Goal: Transaction & Acquisition: Purchase product/service

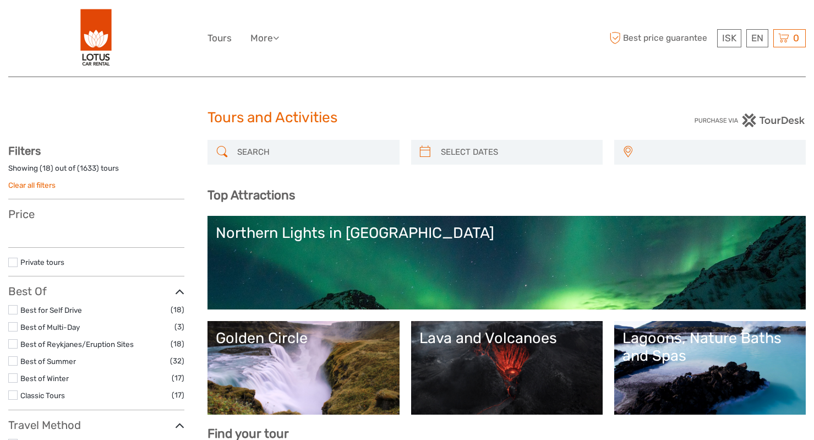
select select
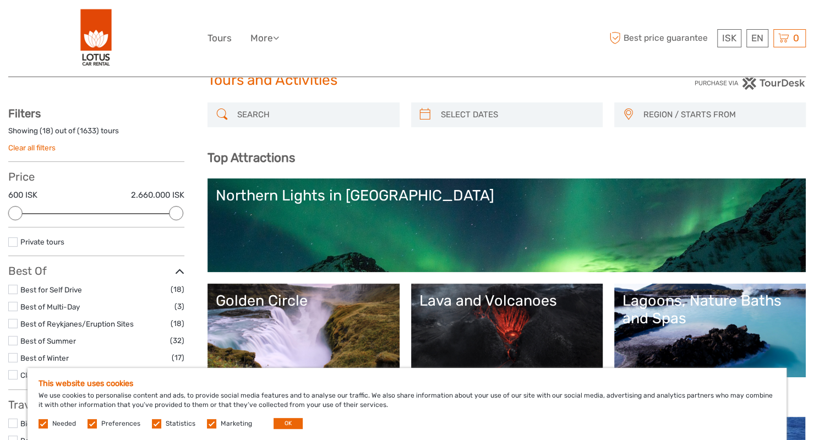
scroll to position [55, 0]
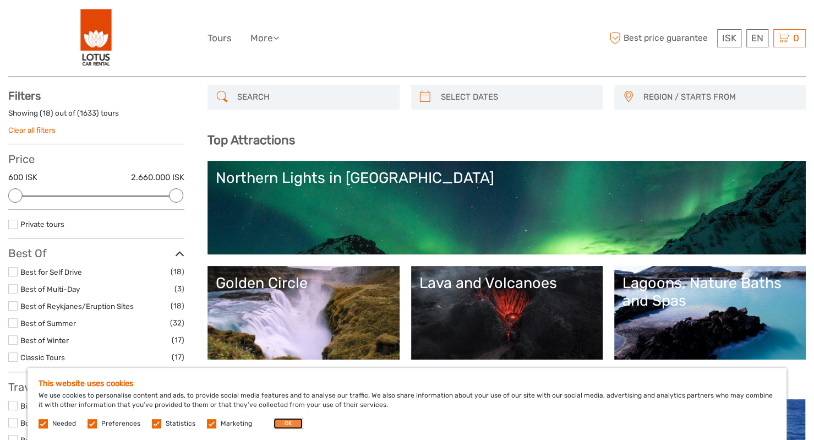
click at [279, 421] on button "OK" at bounding box center [287, 423] width 29 height 11
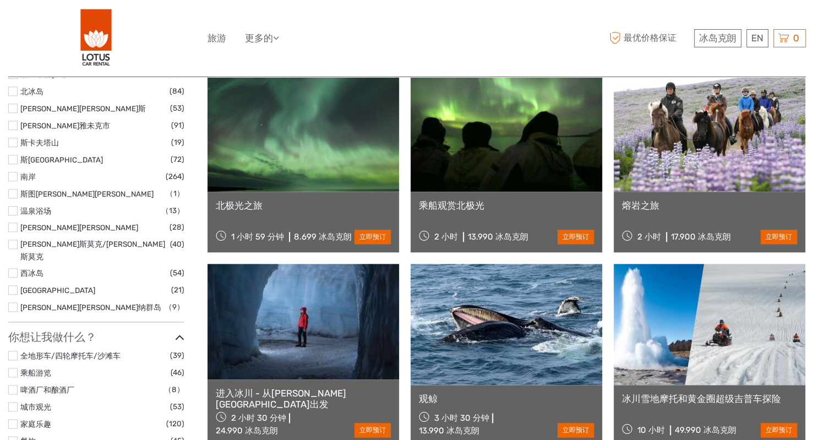
scroll to position [770, 0]
click at [766, 234] on font "立即预订" at bounding box center [778, 236] width 26 height 8
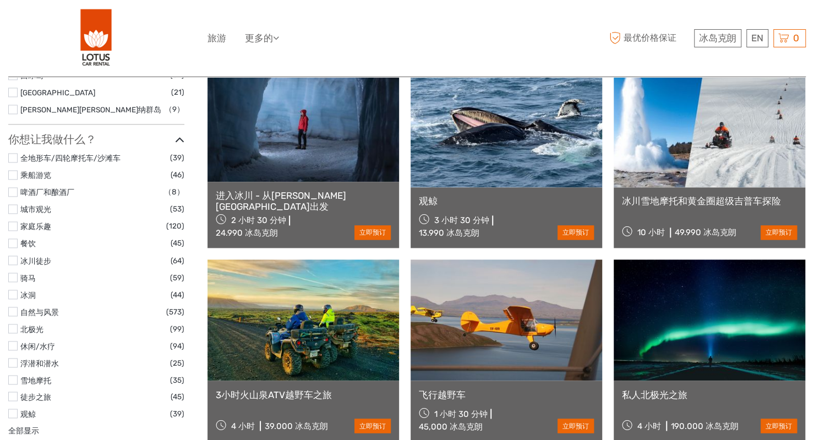
scroll to position [990, 0]
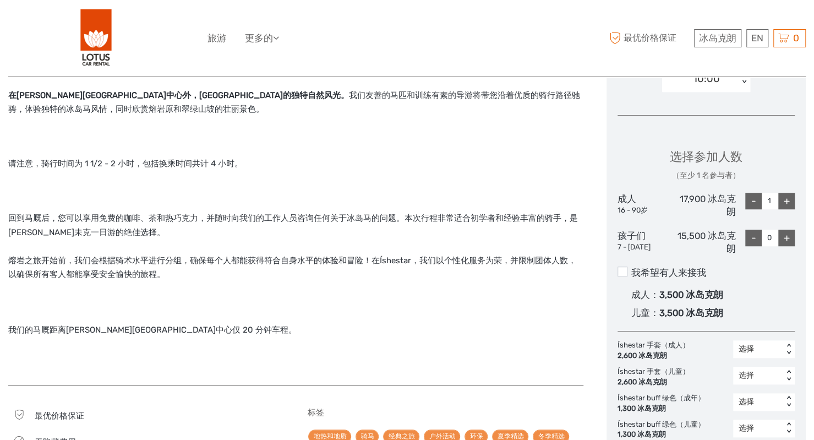
scroll to position [330, 0]
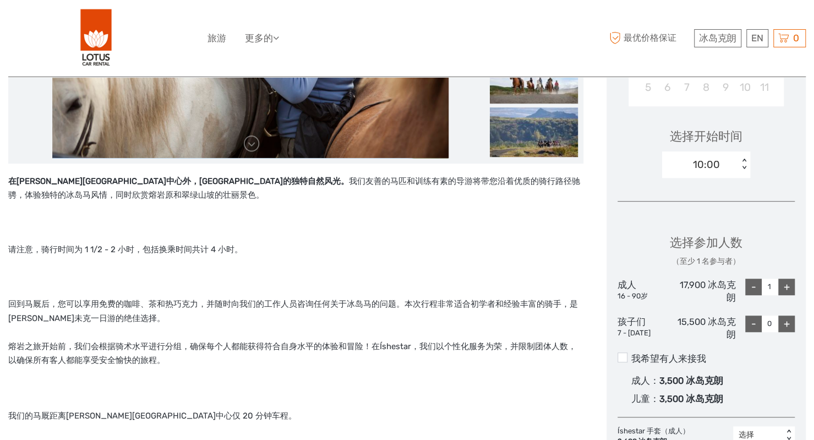
click at [790, 291] on div "+" at bounding box center [786, 286] width 17 height 17
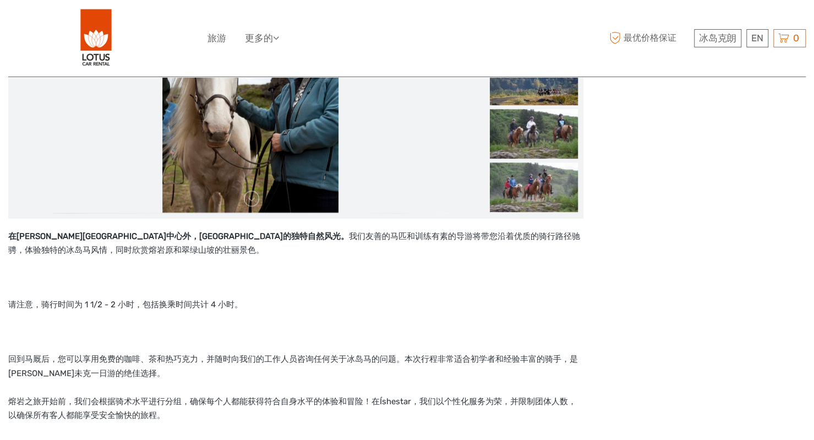
scroll to position [110, 0]
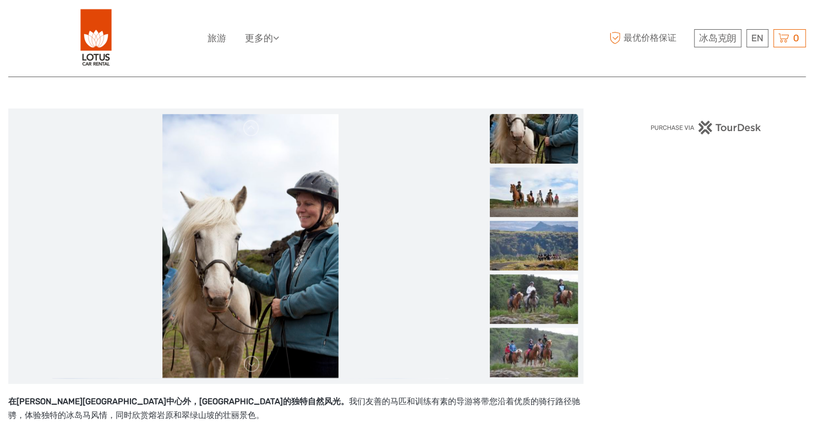
click at [703, 122] on img at bounding box center [706, 127] width 112 height 14
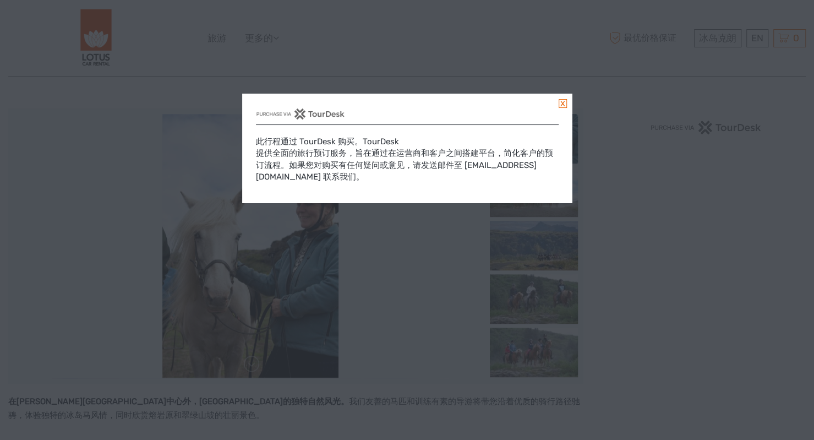
click at [565, 102] on link at bounding box center [562, 103] width 8 height 9
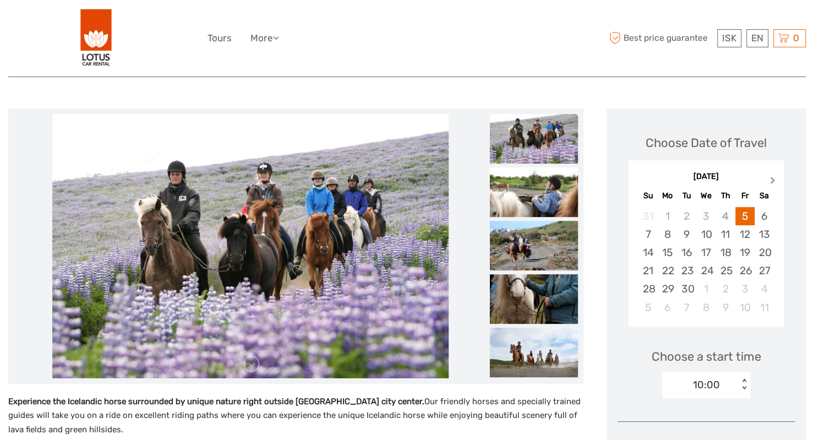
click at [766, 184] on button "Next Month" at bounding box center [774, 183] width 18 height 18
click at [758, 217] on div "4" at bounding box center [763, 216] width 19 height 18
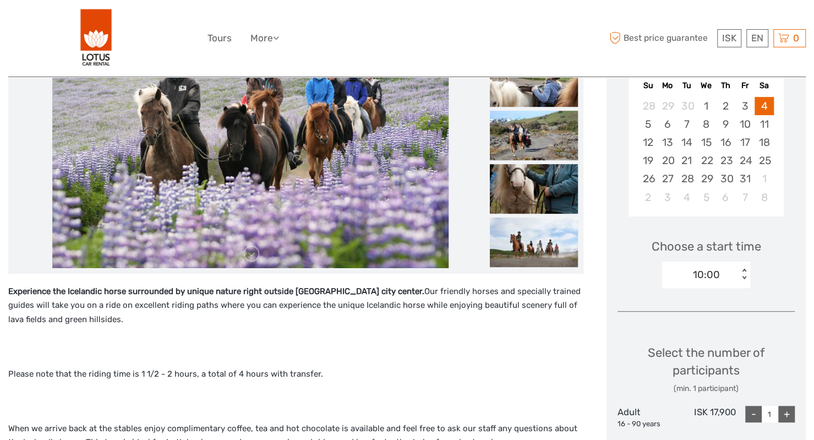
scroll to position [330, 0]
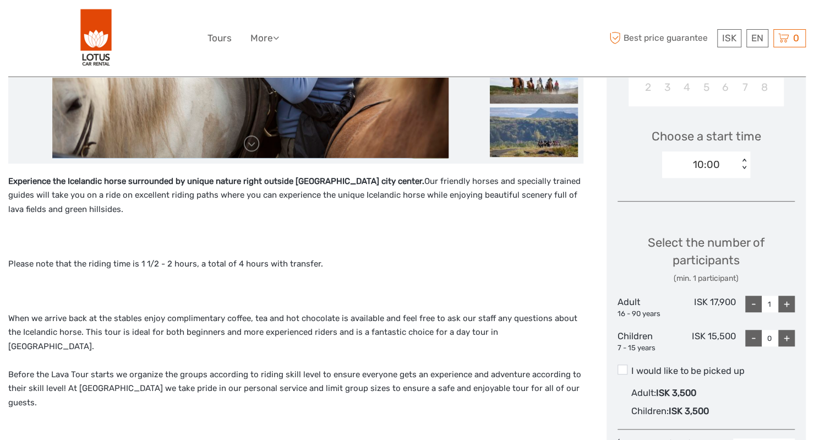
click at [792, 304] on div "+" at bounding box center [786, 303] width 17 height 17
type input "2"
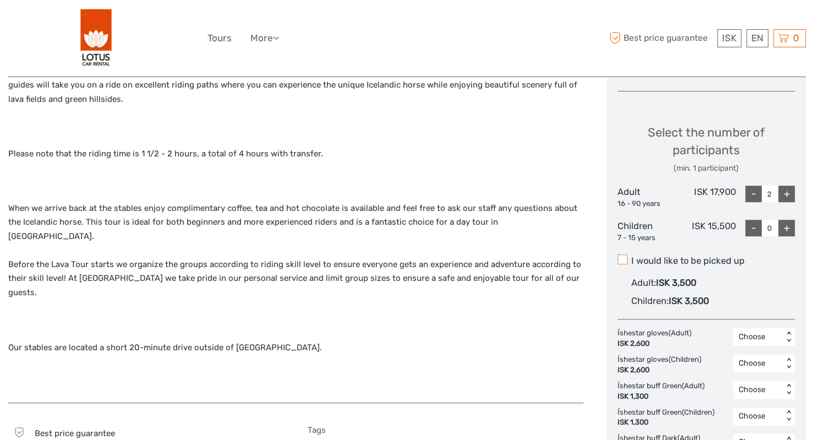
click at [620, 257] on span at bounding box center [622, 259] width 10 height 10
click at [631, 256] on input "I would like to be picked up" at bounding box center [631, 256] width 0 height 0
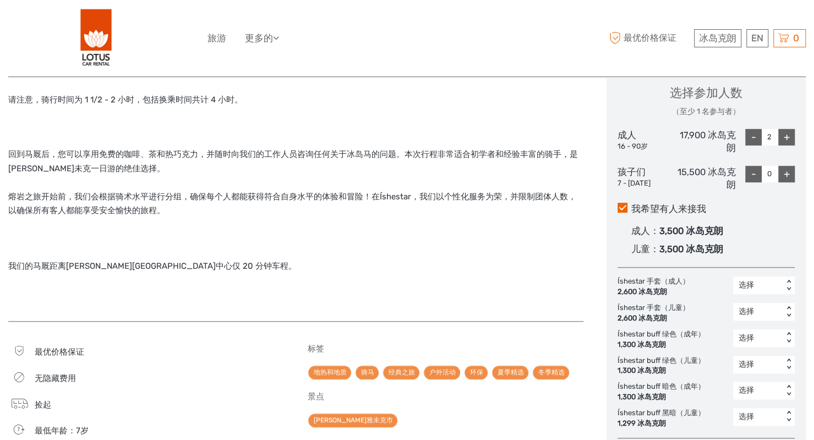
scroll to position [550, 0]
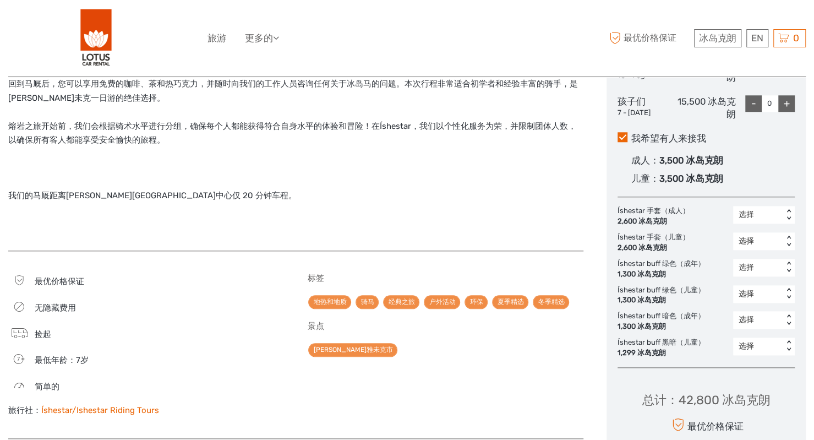
click at [739, 320] on font "选择" at bounding box center [745, 319] width 15 height 9
drag, startPoint x: 771, startPoint y: 383, endPoint x: 767, endPoint y: 368, distance: 15.5
click at [771, 382] on div "2" at bounding box center [763, 385] width 51 height 19
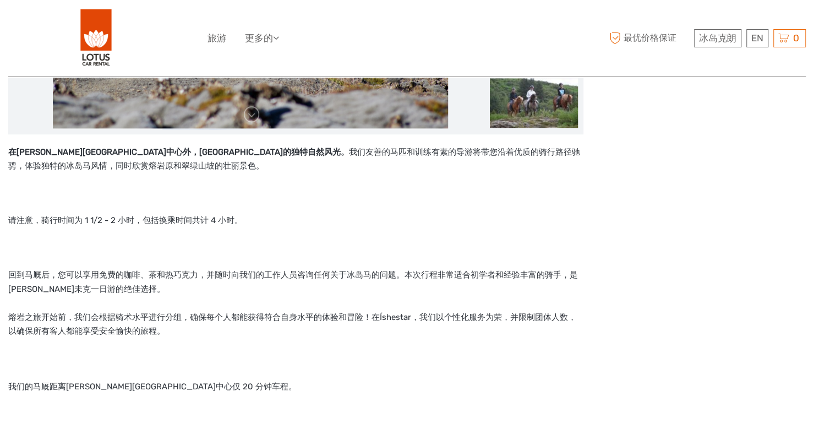
scroll to position [330, 0]
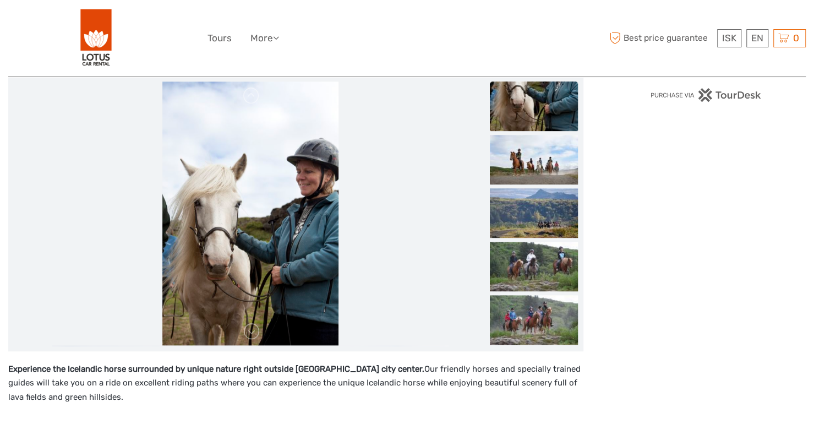
scroll to position [0, 0]
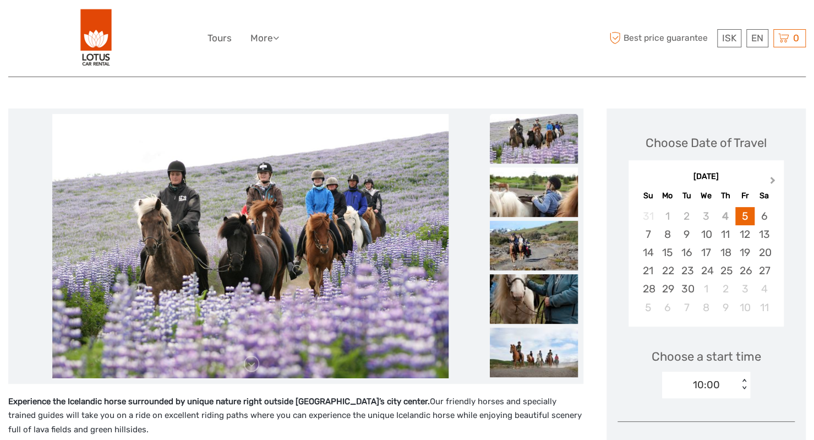
click at [772, 180] on span "Next Month" at bounding box center [772, 182] width 0 height 16
click at [764, 210] on div "4" at bounding box center [763, 216] width 19 height 18
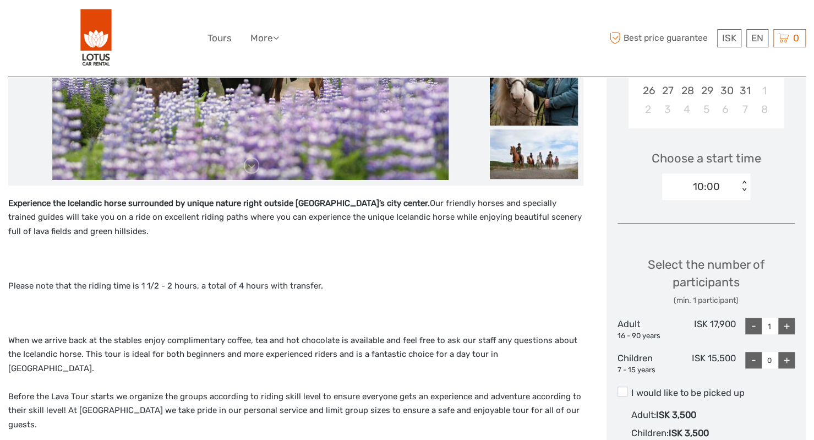
scroll to position [275, 0]
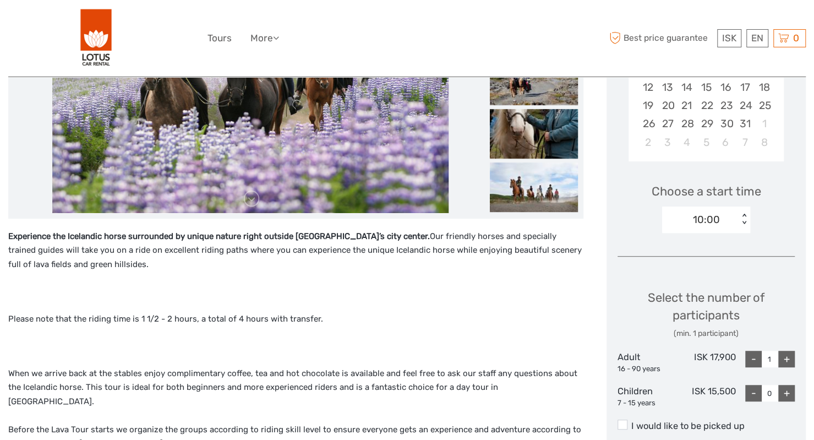
click at [719, 204] on div "Choose a start time 10:00 < >" at bounding box center [705, 203] width 177 height 70
click at [730, 218] on div "10:00" at bounding box center [700, 219] width 76 height 17
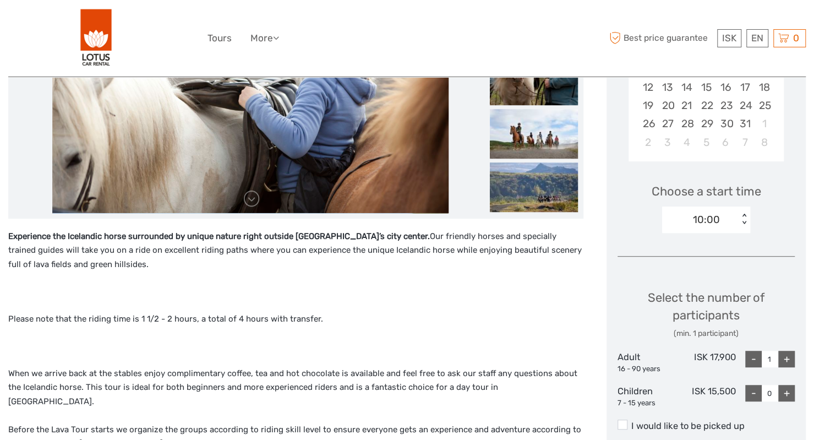
click at [790, 355] on div "+" at bounding box center [786, 358] width 17 height 17
type input "2"
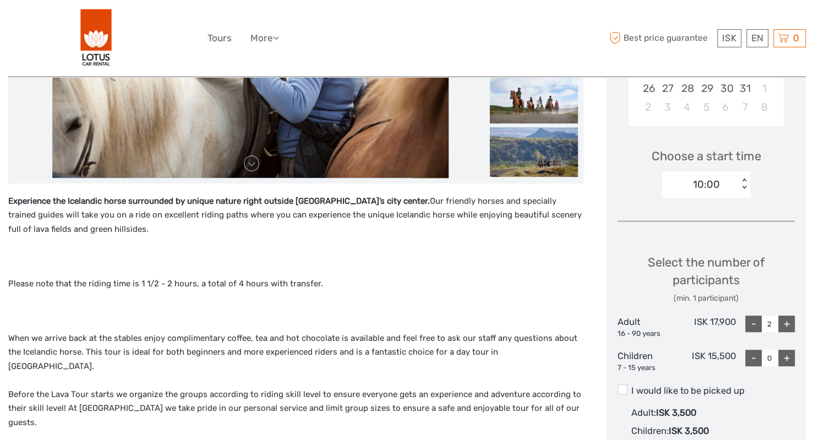
scroll to position [385, 0]
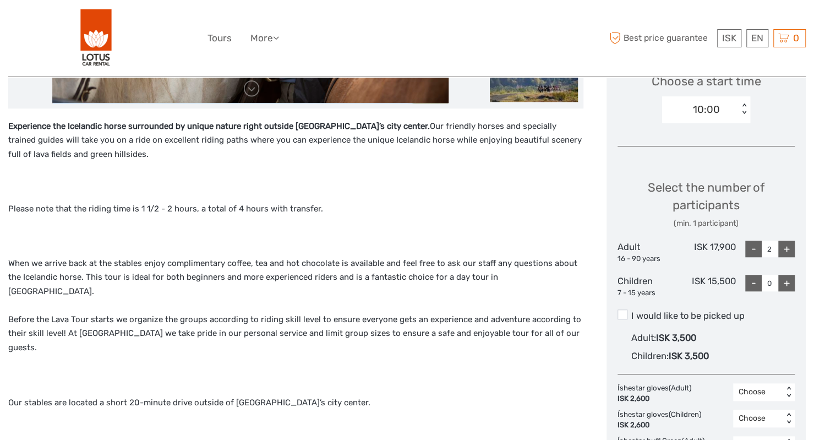
click at [636, 315] on label "I would like to be picked up" at bounding box center [705, 315] width 177 height 13
click at [631, 311] on input "I would like to be picked up" at bounding box center [631, 311] width 0 height 0
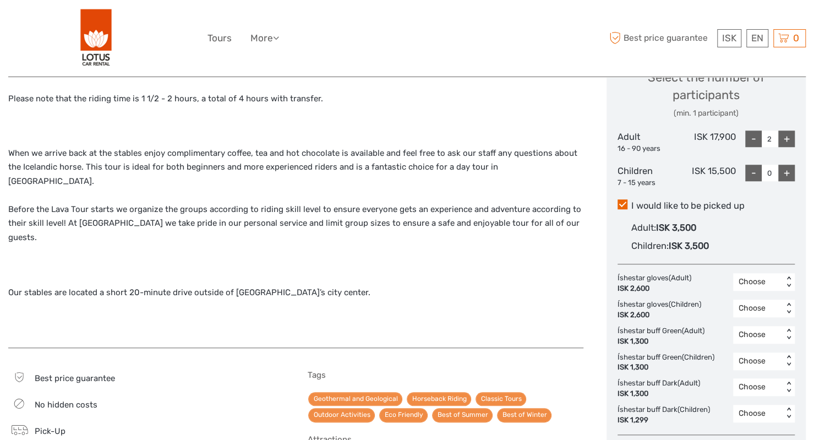
click at [754, 284] on div "Choose" at bounding box center [757, 281] width 39 height 11
click at [759, 348] on div "2" at bounding box center [763, 347] width 51 height 19
click at [752, 335] on div "Choose" at bounding box center [757, 334] width 39 height 11
click at [753, 396] on div "2" at bounding box center [763, 400] width 51 height 19
click at [757, 381] on div "Choose < >" at bounding box center [764, 387] width 62 height 18
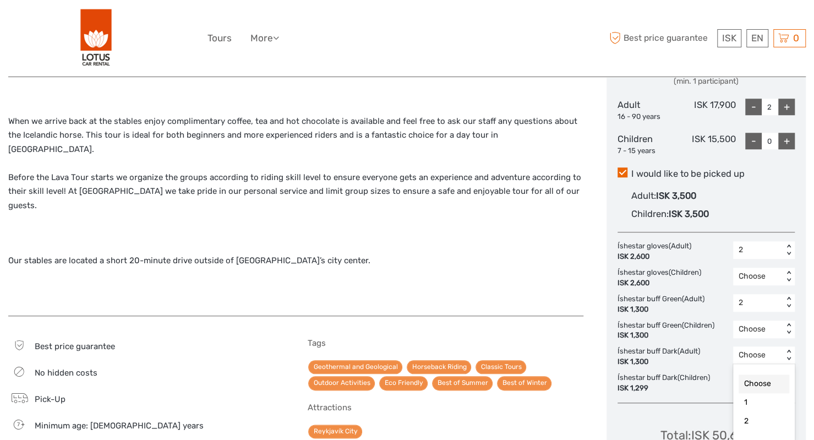
scroll to position [531, 0]
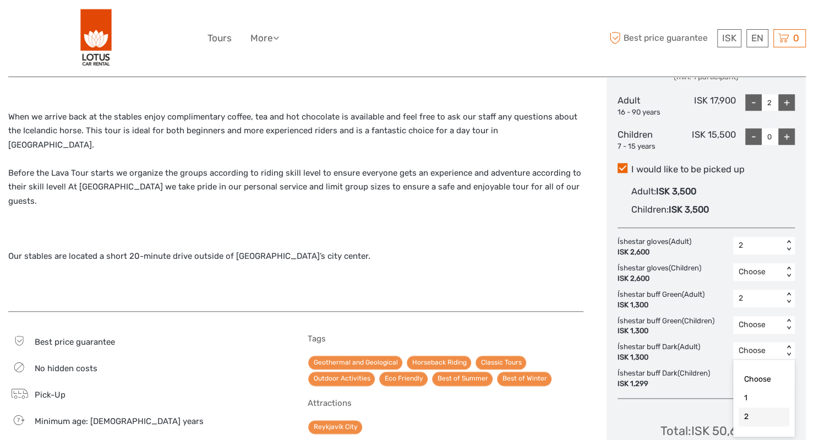
click at [758, 409] on div "2" at bounding box center [763, 416] width 51 height 19
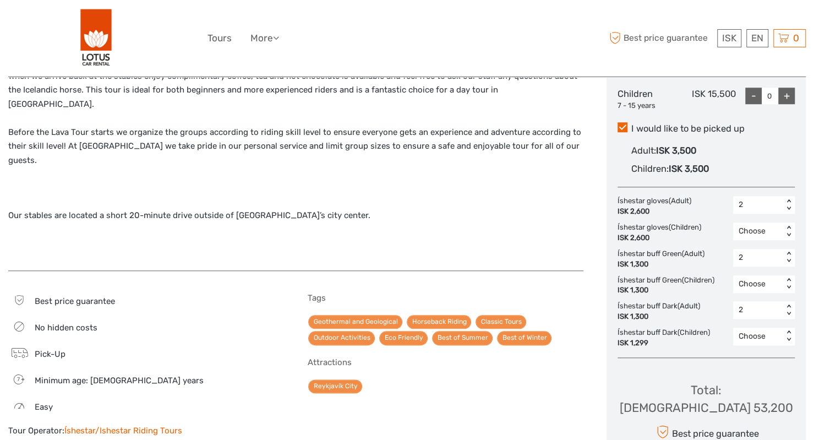
scroll to position [642, 0]
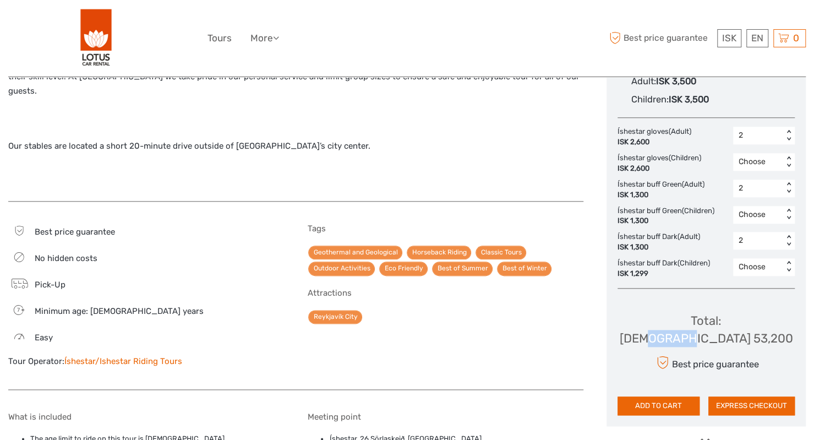
drag, startPoint x: 753, startPoint y: 319, endPoint x: 715, endPoint y: 320, distance: 38.0
click at [715, 320] on div "Total : ISK 53,200 Best price guarantee ADD TO CART EXPRESS CHECKOUT" at bounding box center [705, 356] width 177 height 118
copy div "53,200"
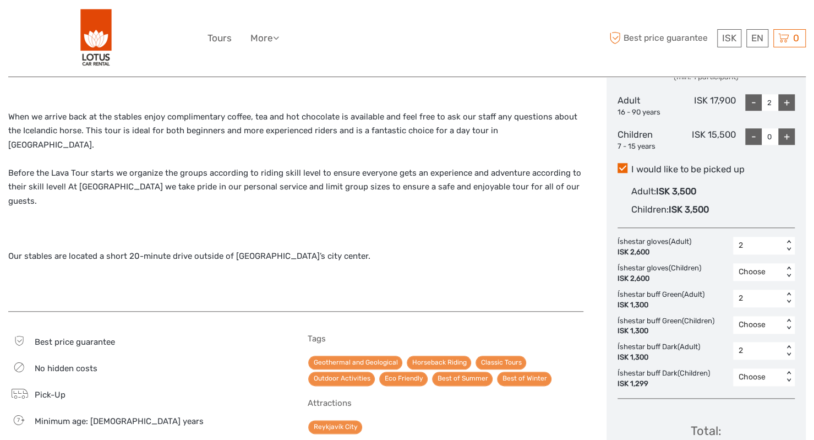
scroll to position [531, 0]
click at [752, 242] on div "2" at bounding box center [757, 245] width 39 height 11
click at [755, 291] on div "1" at bounding box center [763, 292] width 51 height 19
click at [759, 244] on div "1" at bounding box center [757, 245] width 39 height 11
click at [759, 265] on div "Choose" at bounding box center [763, 274] width 51 height 19
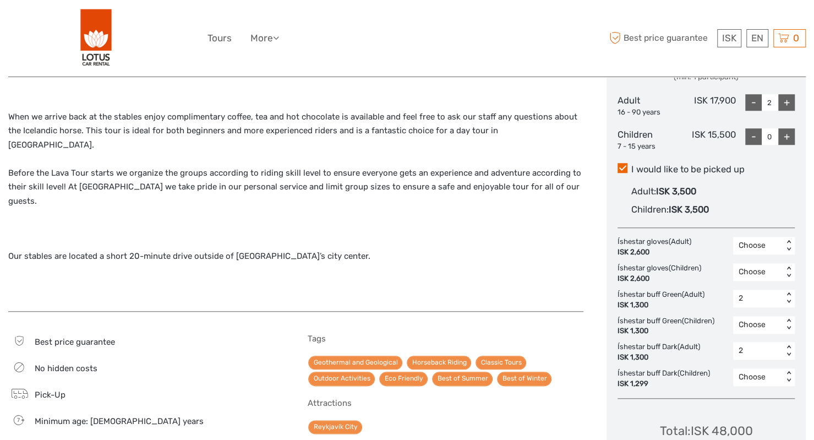
click at [762, 309] on div "Íshestar gloves (Adult) ISK 2,600 option Choose, selected. Select is focused , …" at bounding box center [705, 313] width 177 height 152
click at [761, 298] on div "2" at bounding box center [757, 298] width 39 height 11
drag, startPoint x: 755, startPoint y: 320, endPoint x: 763, endPoint y: 328, distance: 11.7
click at [755, 320] on div "Choose" at bounding box center [763, 326] width 51 height 19
click at [763, 330] on div "Choose < >" at bounding box center [764, 325] width 62 height 18
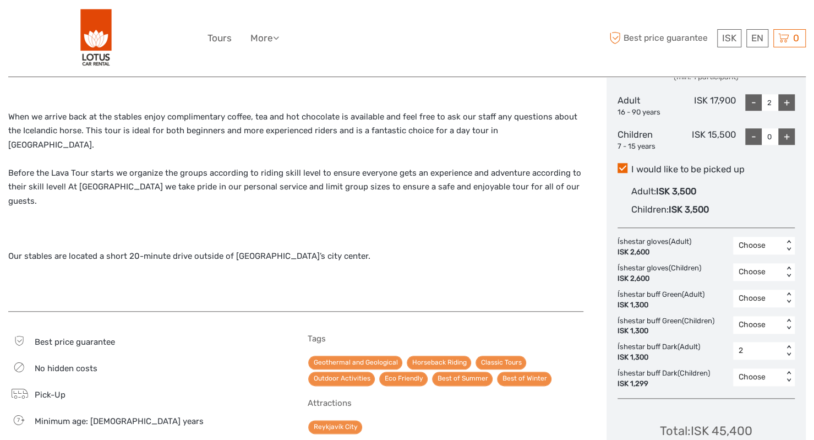
click at [742, 319] on div "Choose" at bounding box center [757, 324] width 39 height 11
click at [761, 357] on div "2 < >" at bounding box center [764, 351] width 62 height 18
drag, startPoint x: 766, startPoint y: 364, endPoint x: 753, endPoint y: 410, distance: 47.5
click at [765, 375] on div "Choose 1 2" at bounding box center [764, 397] width 62 height 77
click at [758, 377] on div "Choose" at bounding box center [763, 379] width 51 height 19
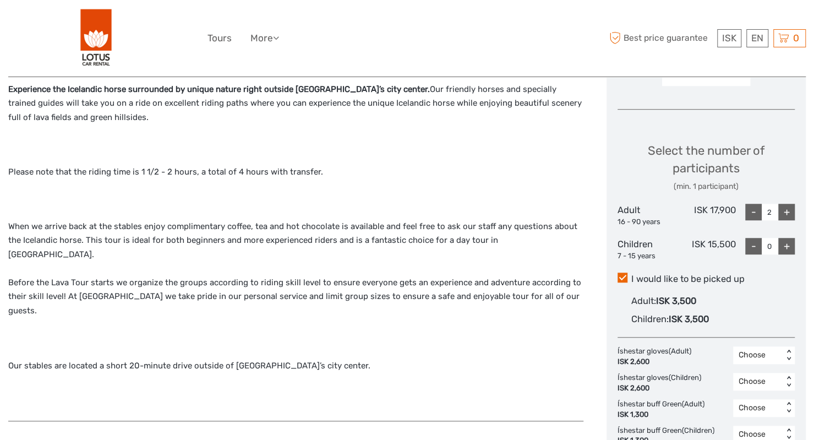
scroll to position [421, 0]
click at [622, 274] on span at bounding box center [622, 278] width 10 height 10
click at [631, 275] on input "I would like to be picked up" at bounding box center [631, 275] width 0 height 0
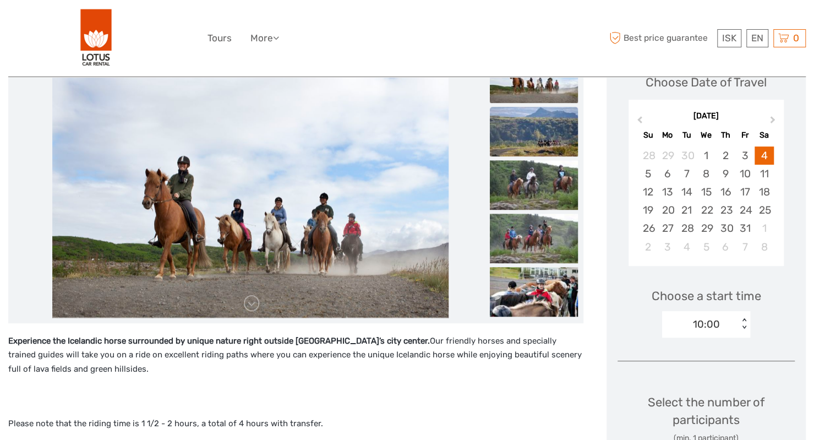
scroll to position [220, 0]
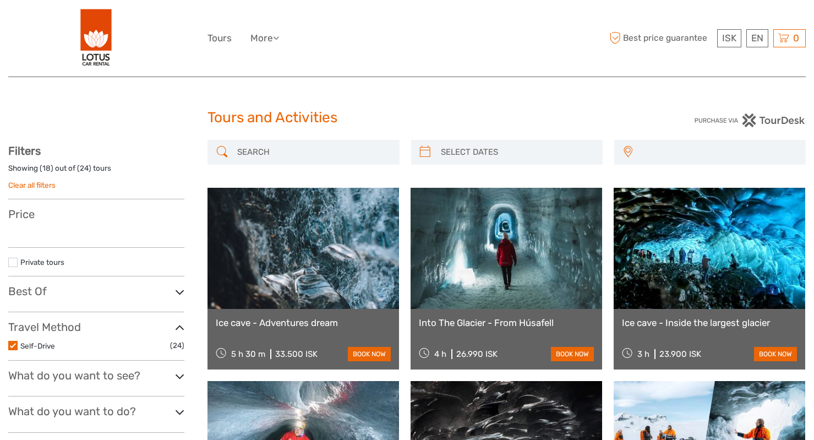
select select
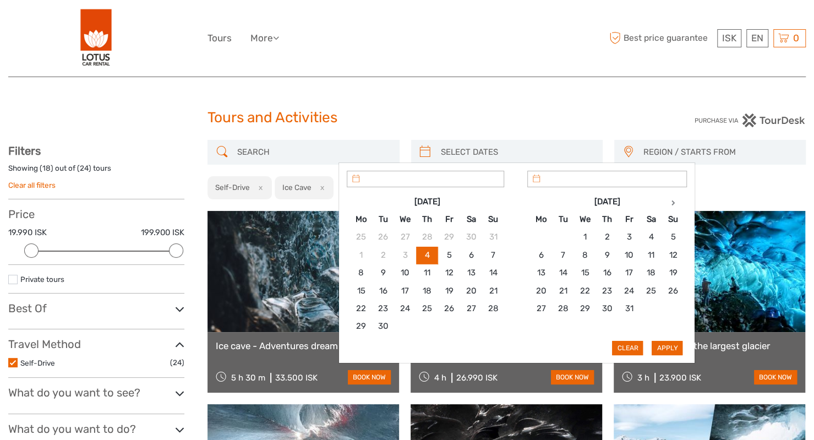
type input "[DATE]"
drag, startPoint x: 527, startPoint y: 146, endPoint x: 568, endPoint y: 74, distance: 82.6
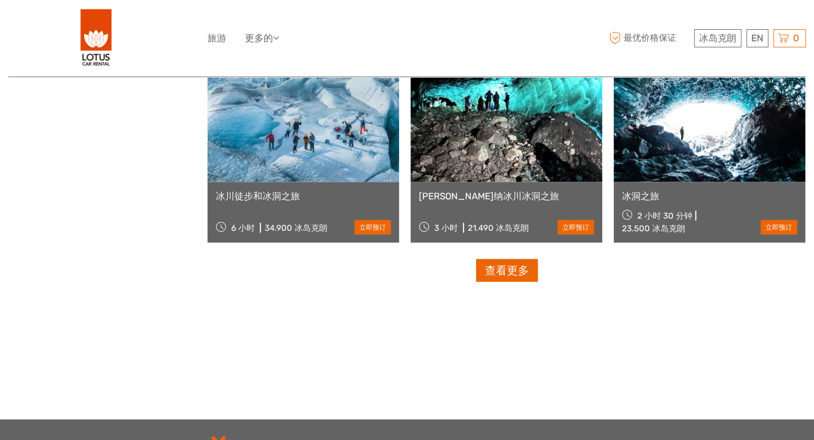
scroll to position [980, 0]
